Goal: Transaction & Acquisition: Subscribe to service/newsletter

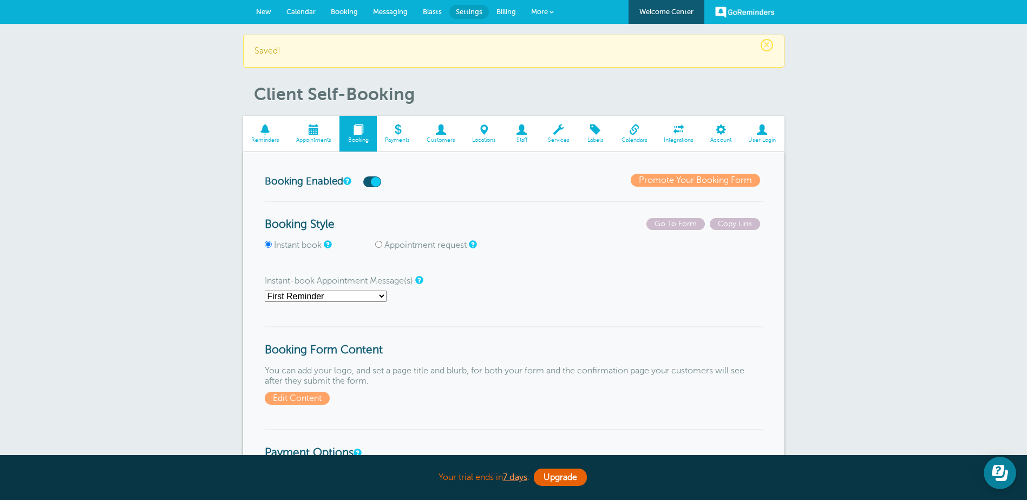
click at [317, 126] on span at bounding box center [314, 130] width 52 height 10
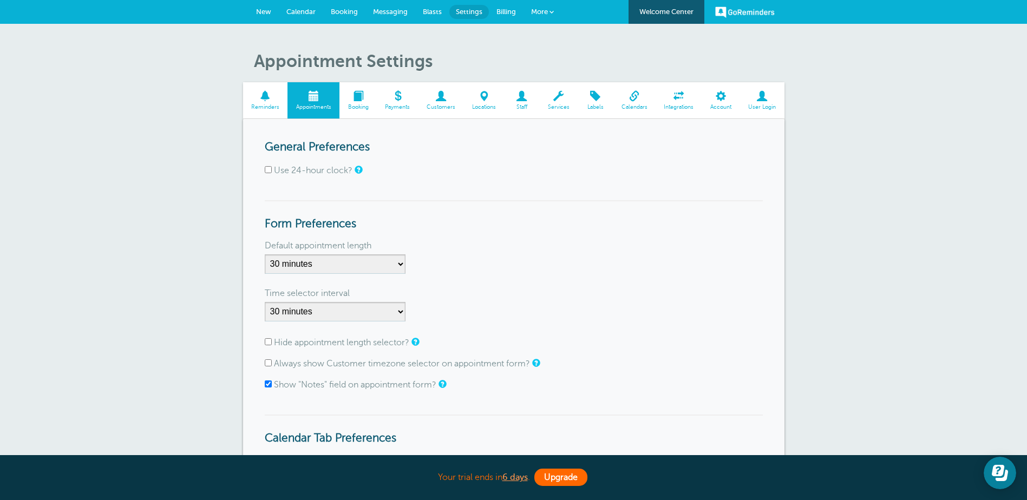
click at [556, 476] on link "Upgrade" at bounding box center [560, 477] width 53 height 17
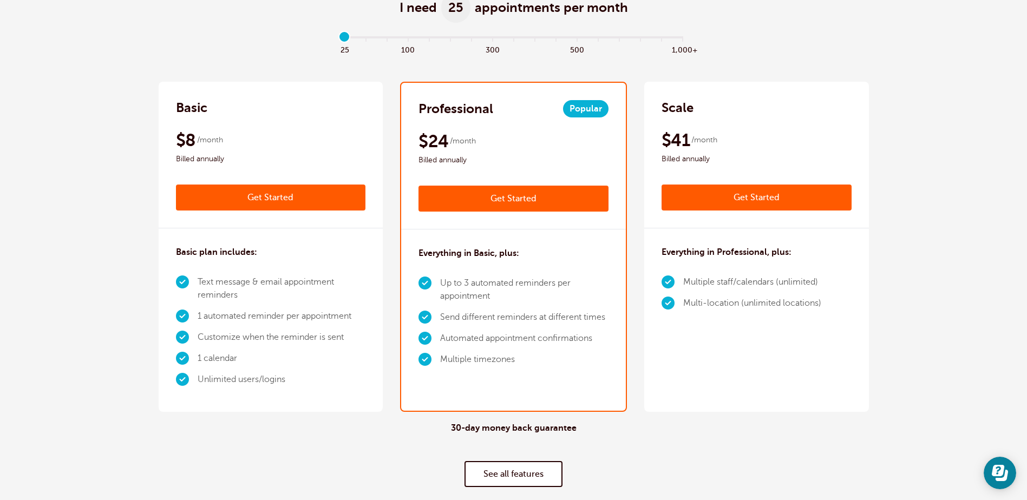
scroll to position [76, 0]
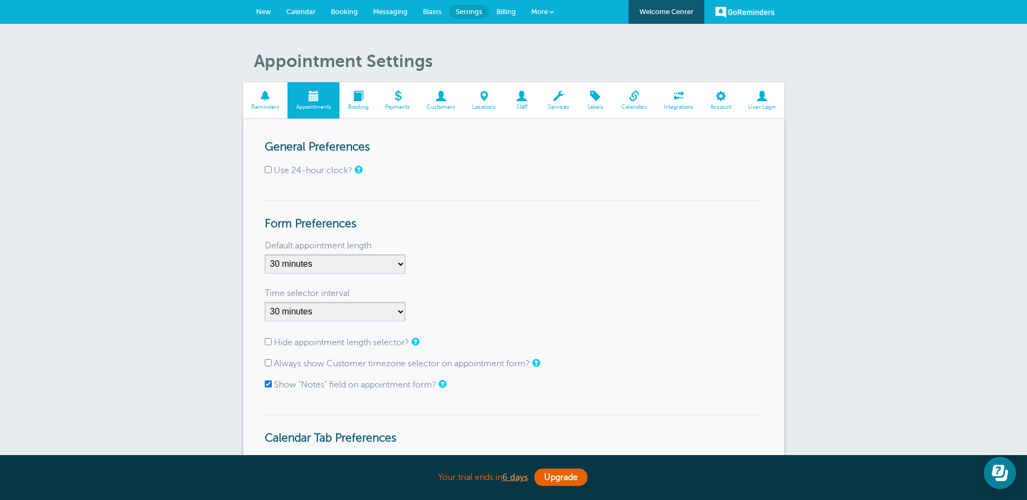
click at [357, 99] on span at bounding box center [357, 96] width 37 height 10
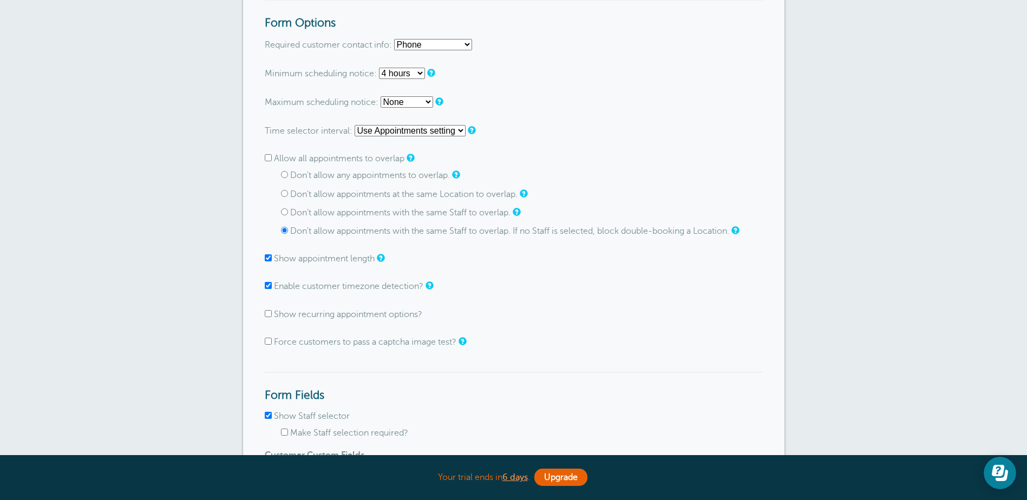
scroll to position [704, 0]
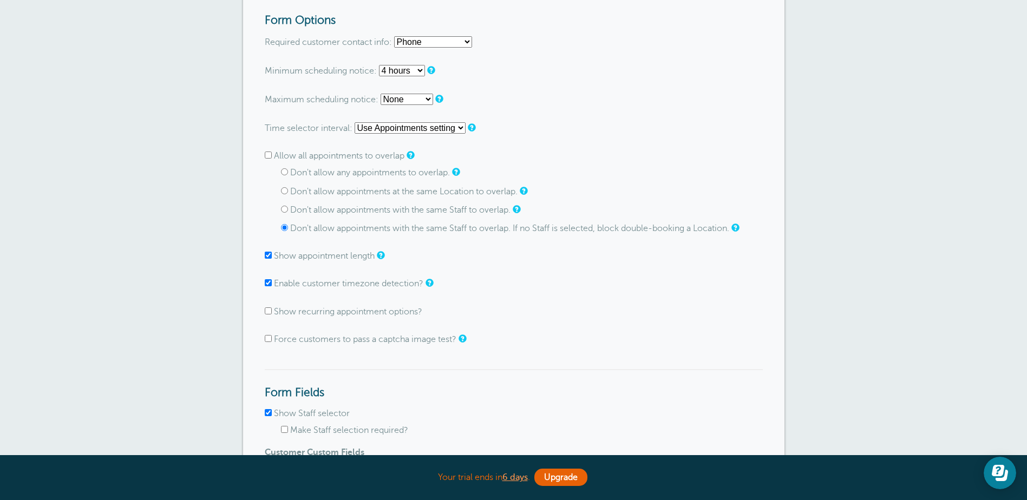
click at [283, 171] on input "Don't allow any appointments to overlap." at bounding box center [284, 171] width 7 height 7
radio input "true"
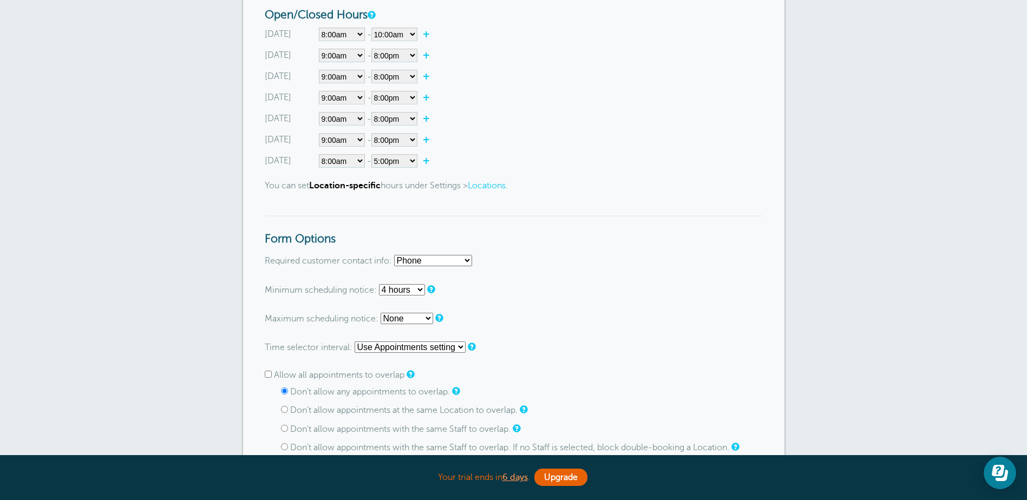
scroll to position [0, 0]
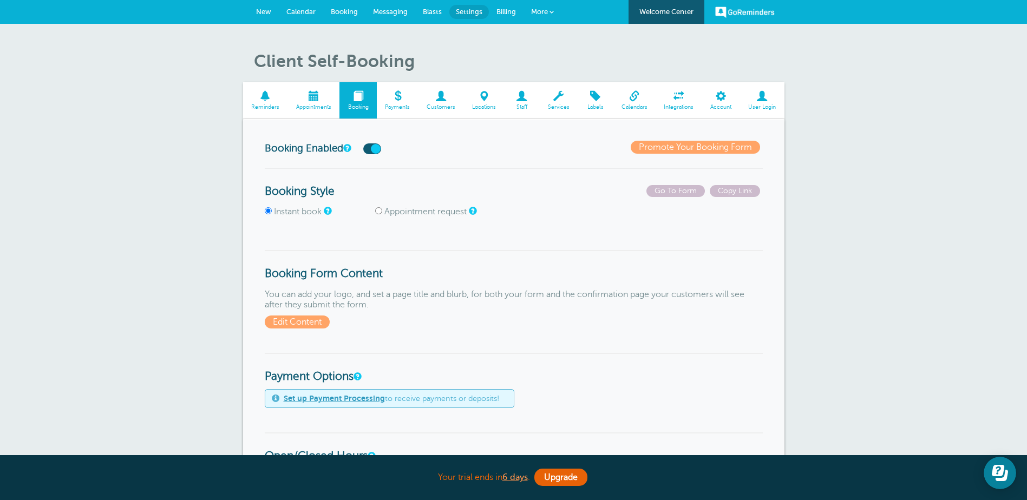
click at [255, 6] on link "New" at bounding box center [264, 12] width 30 height 24
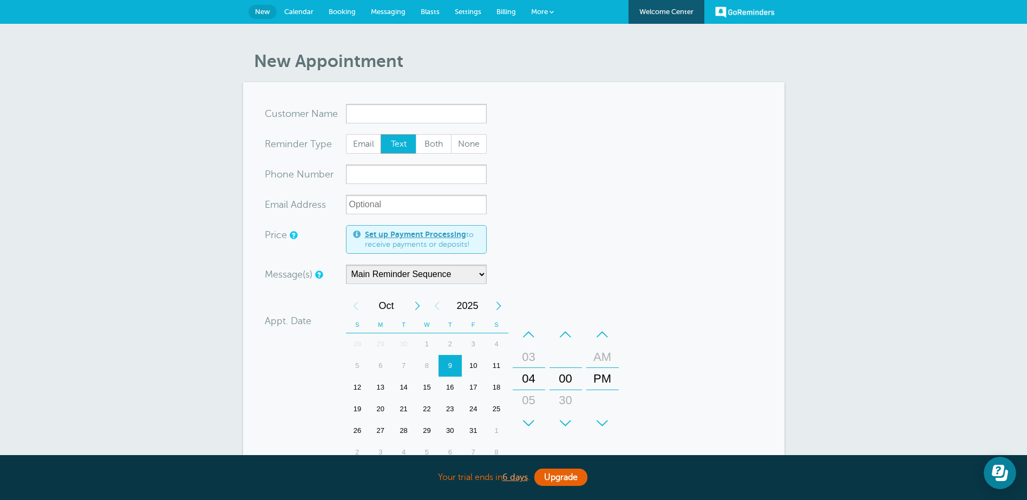
click at [547, 10] on span "More" at bounding box center [539, 12] width 17 height 8
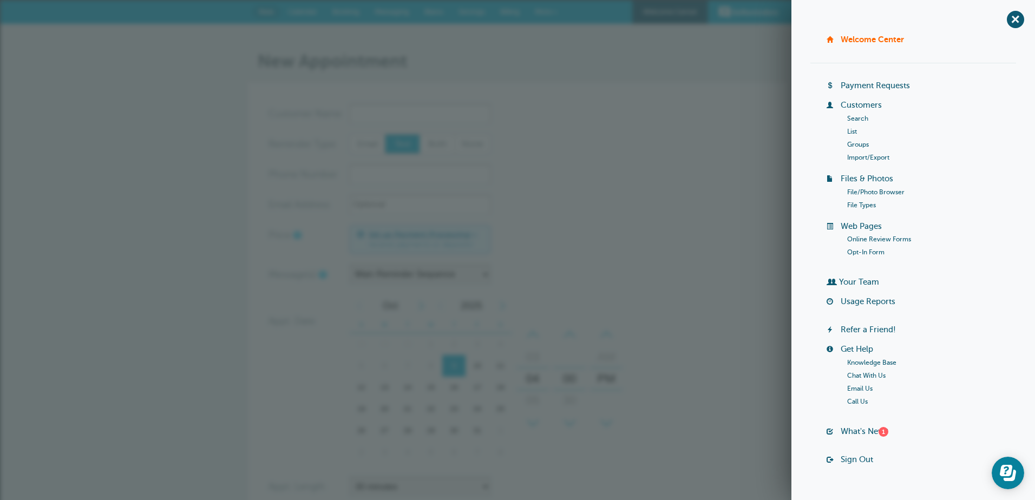
click at [1008, 19] on span "+" at bounding box center [1015, 19] width 24 height 24
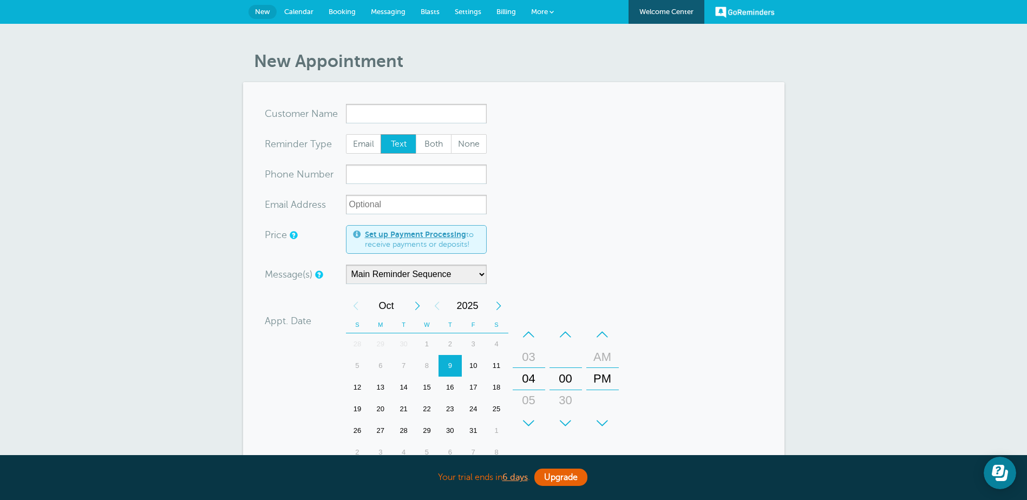
click at [509, 8] on span "Billing" at bounding box center [506, 12] width 19 height 8
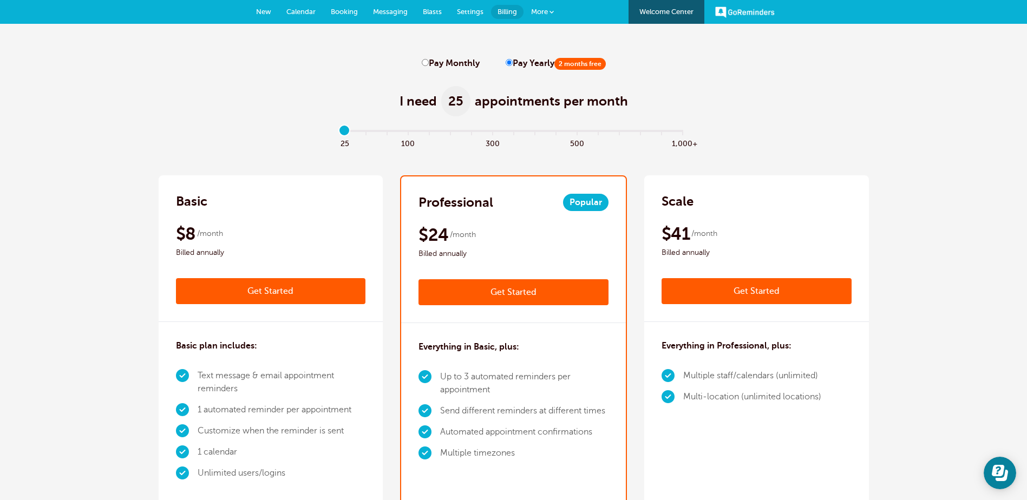
drag, startPoint x: 1027, startPoint y: 17, endPoint x: 1022, endPoint y: 34, distance: 17.5
drag, startPoint x: 1022, startPoint y: 34, endPoint x: 970, endPoint y: 105, distance: 87.2
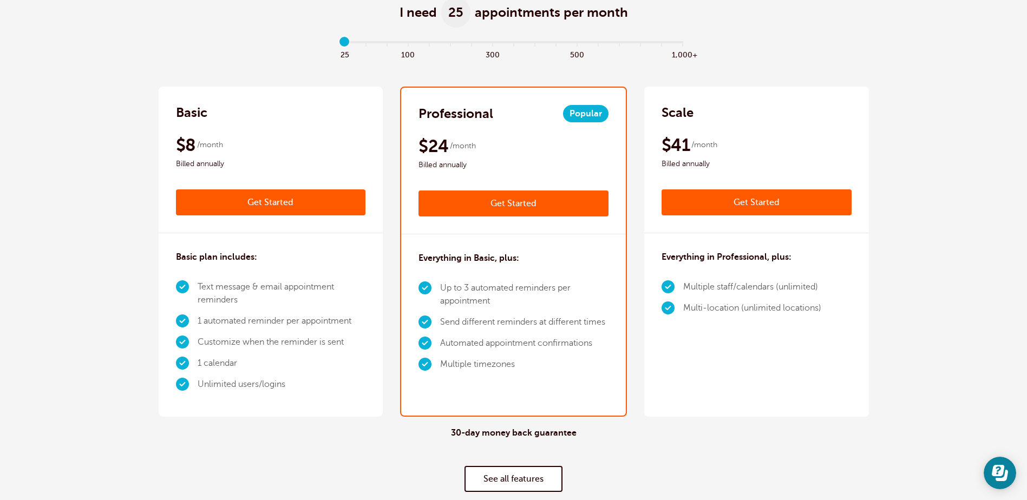
scroll to position [133, 0]
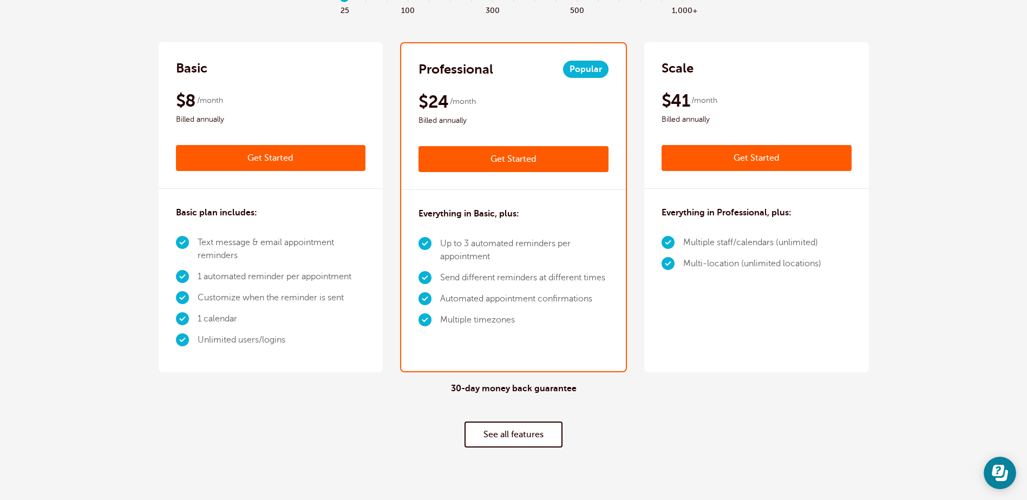
click at [519, 434] on link "See all features" at bounding box center [514, 435] width 98 height 26
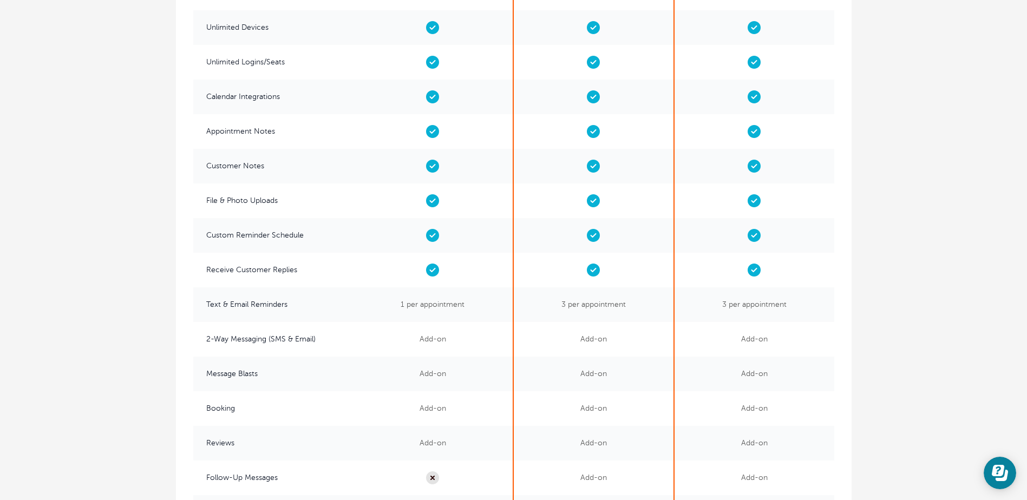
scroll to position [2121, 0]
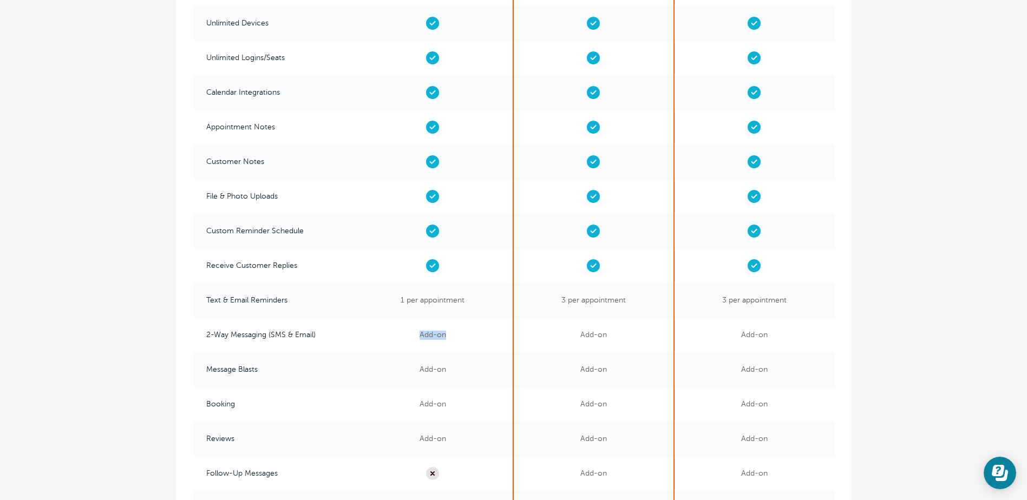
drag, startPoint x: 435, startPoint y: 334, endPoint x: 451, endPoint y: 336, distance: 15.9
click at [451, 336] on span "Add-on" at bounding box center [433, 335] width 160 height 35
drag, startPoint x: 206, startPoint y: 404, endPoint x: 240, endPoint y: 406, distance: 34.2
click at [240, 406] on span "Booking" at bounding box center [273, 404] width 160 height 35
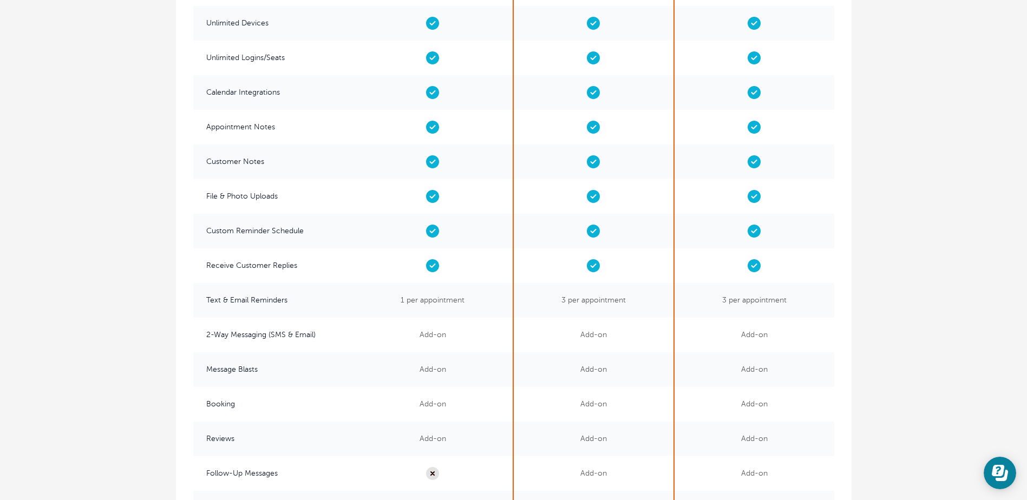
click at [373, 426] on span "Add-on" at bounding box center [433, 439] width 160 height 35
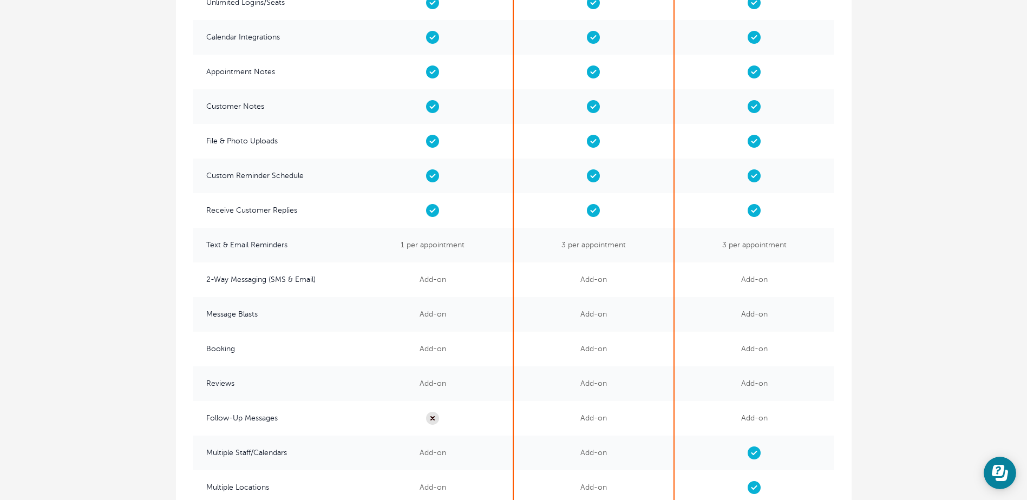
scroll to position [2229, 0]
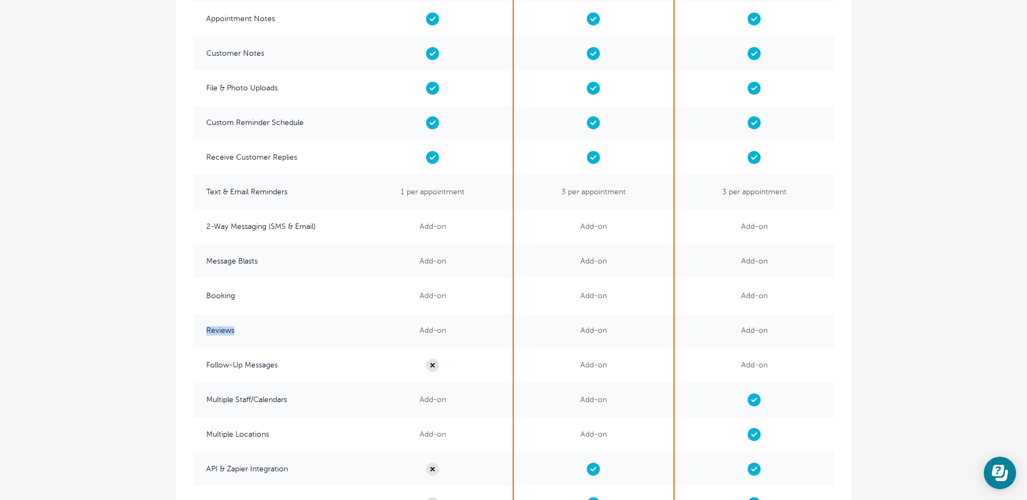
drag, startPoint x: 205, startPoint y: 328, endPoint x: 249, endPoint y: 332, distance: 44.0
click at [249, 332] on span "Reviews" at bounding box center [273, 331] width 160 height 35
drag, startPoint x: 249, startPoint y: 332, endPoint x: 122, endPoint y: 404, distance: 146.2
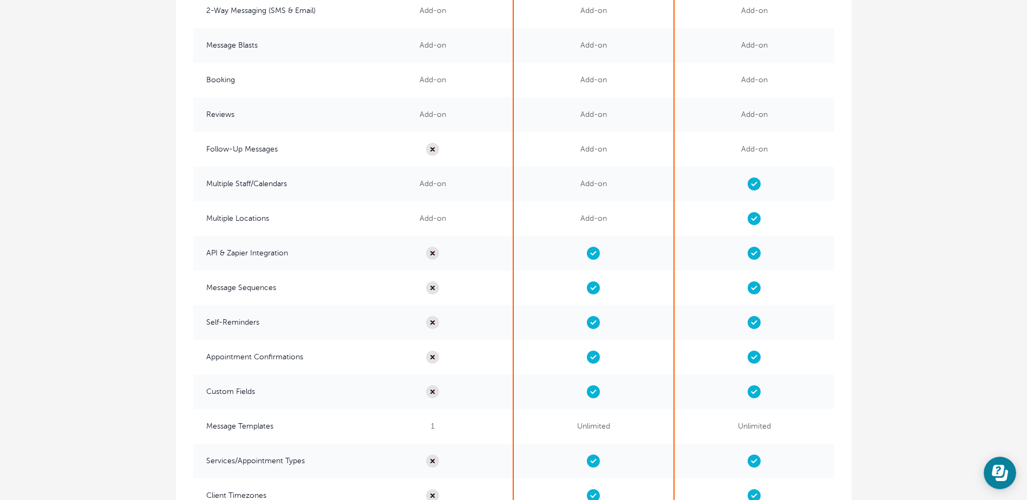
scroll to position [2446, 0]
drag, startPoint x: 206, startPoint y: 287, endPoint x: 288, endPoint y: 289, distance: 81.2
click at [288, 289] on span "Message Sequences" at bounding box center [273, 287] width 160 height 35
drag, startPoint x: 205, startPoint y: 318, endPoint x: 265, endPoint y: 322, distance: 60.2
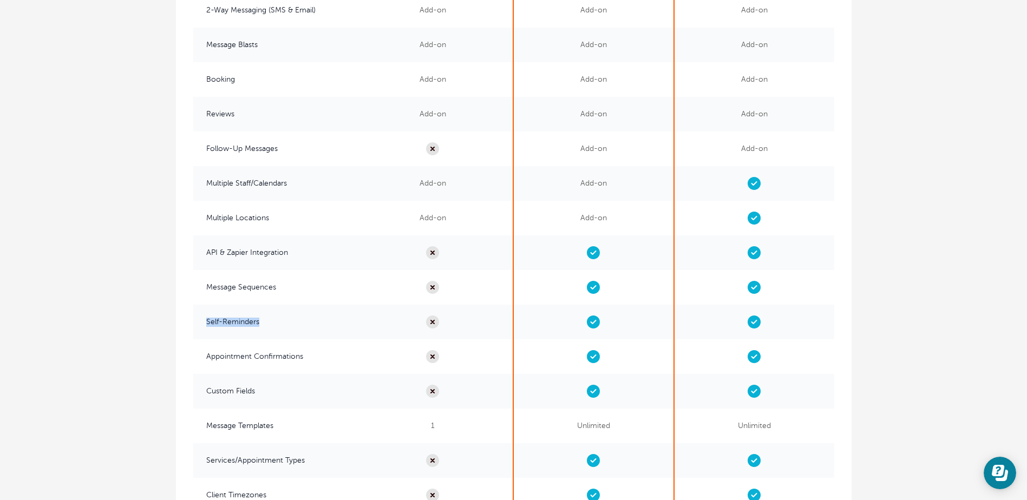
click at [265, 322] on span "Self-Reminders" at bounding box center [273, 322] width 160 height 35
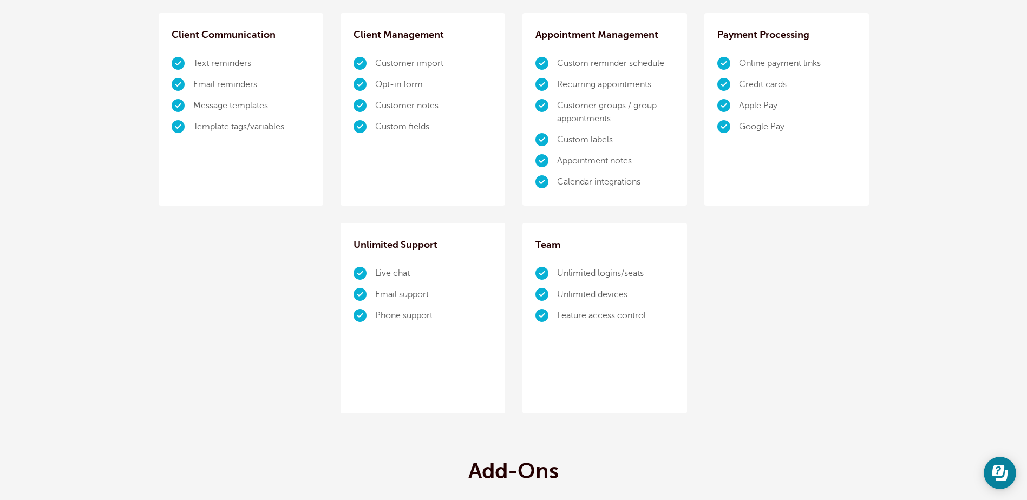
scroll to position [0, 0]
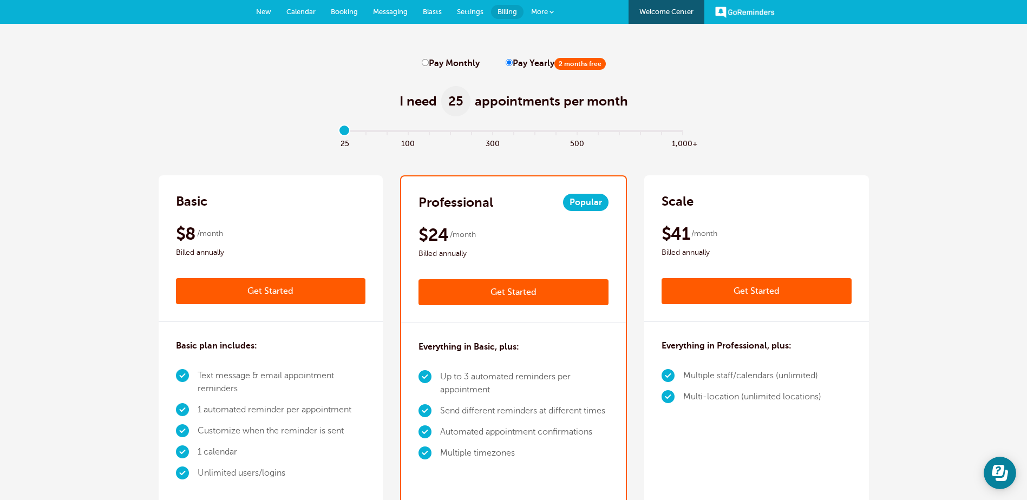
drag, startPoint x: 430, startPoint y: 8, endPoint x: 430, endPoint y: 14, distance: 6.0
click at [430, 10] on span "Blasts" at bounding box center [432, 12] width 19 height 8
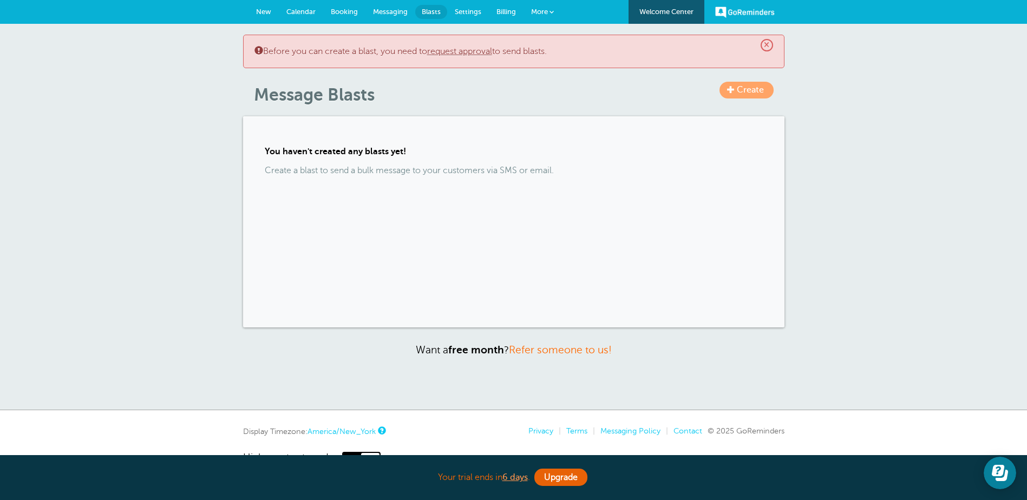
drag, startPoint x: 463, startPoint y: 51, endPoint x: 472, endPoint y: 56, distance: 9.2
click at [463, 51] on link "request approval" at bounding box center [459, 52] width 65 height 10
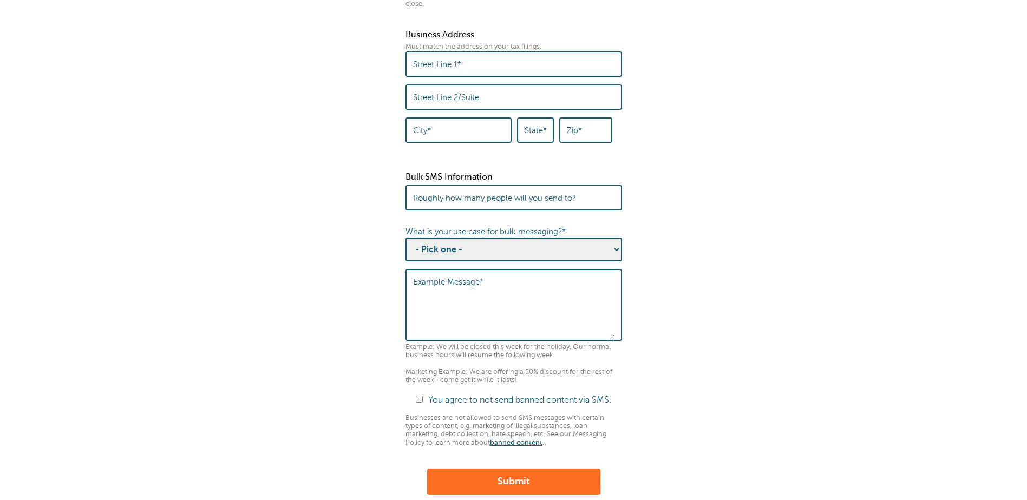
scroll to position [487, 0]
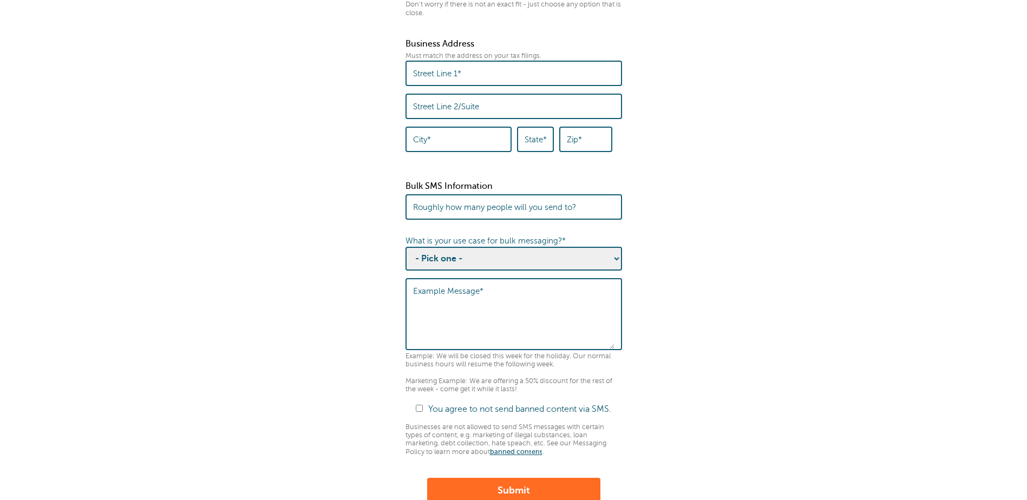
click at [590, 268] on select "- Pick one - Sending notifications of business updates Sending marketing offers…" at bounding box center [514, 259] width 217 height 24
click at [644, 267] on fieldset "Before you can send a Message Blast to multiple contacts, we need to collect th…" at bounding box center [513, 158] width 1005 height 1112
click at [615, 269] on select "- Pick one - Sending notifications of business updates Sending marketing offers…" at bounding box center [514, 259] width 217 height 24
click at [665, 290] on fieldset "Before you can send a Message Blast to multiple contacts, we need to collect th…" at bounding box center [513, 158] width 1005 height 1112
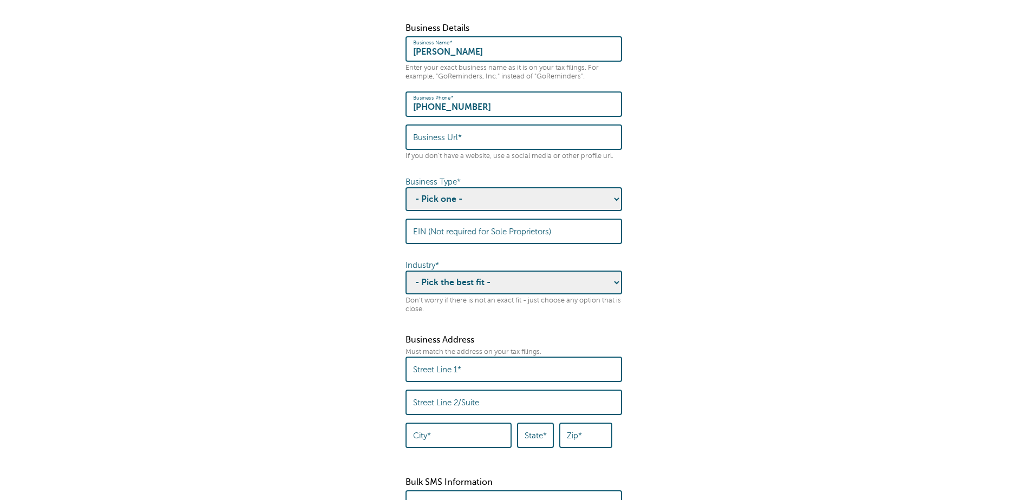
scroll to position [0, 0]
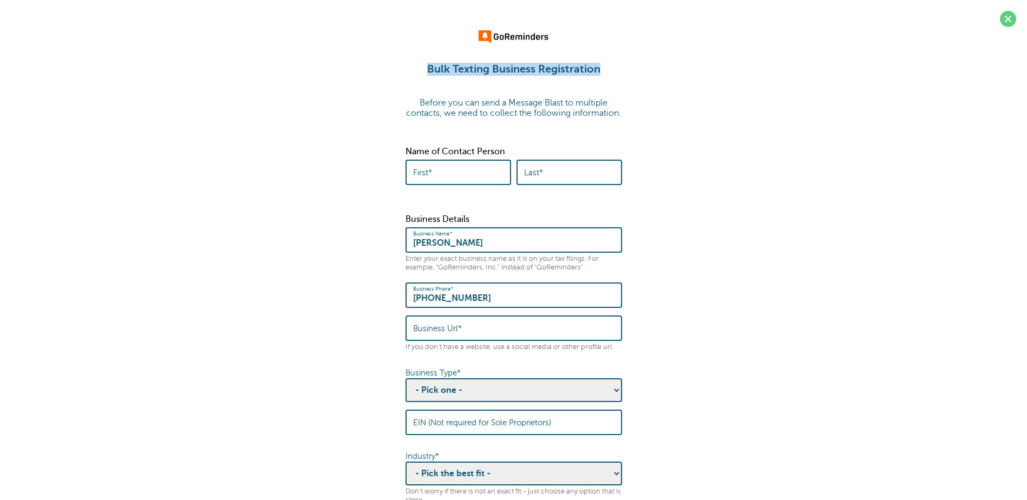
drag, startPoint x: 428, startPoint y: 67, endPoint x: 608, endPoint y: 65, distance: 179.8
click at [608, 65] on h1 "Bulk Texting Business Registration" at bounding box center [513, 69] width 1005 height 13
drag, startPoint x: 608, startPoint y: 65, endPoint x: 679, endPoint y: 152, distance: 112.4
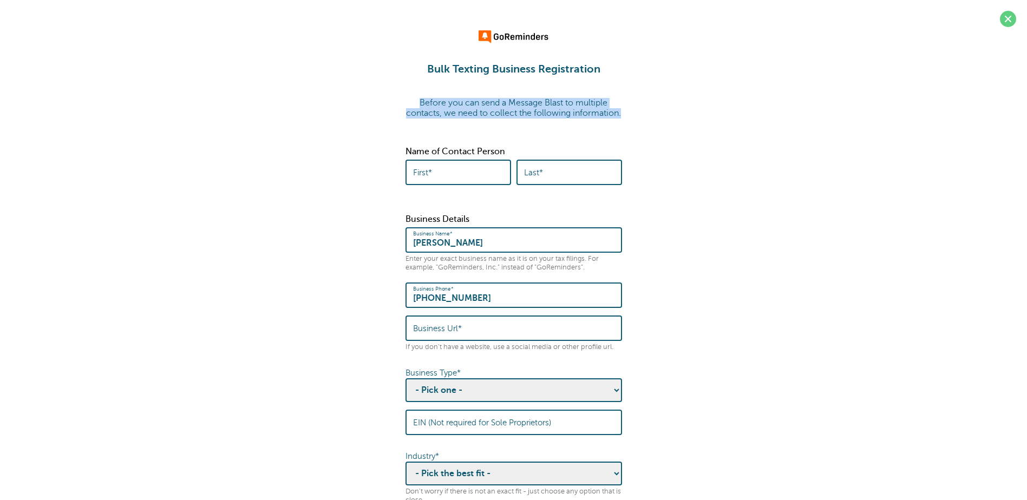
drag, startPoint x: 419, startPoint y: 102, endPoint x: 553, endPoint y: 131, distance: 137.4
drag, startPoint x: 429, startPoint y: 65, endPoint x: 584, endPoint y: 134, distance: 169.7
